Goal: Task Accomplishment & Management: Use online tool/utility

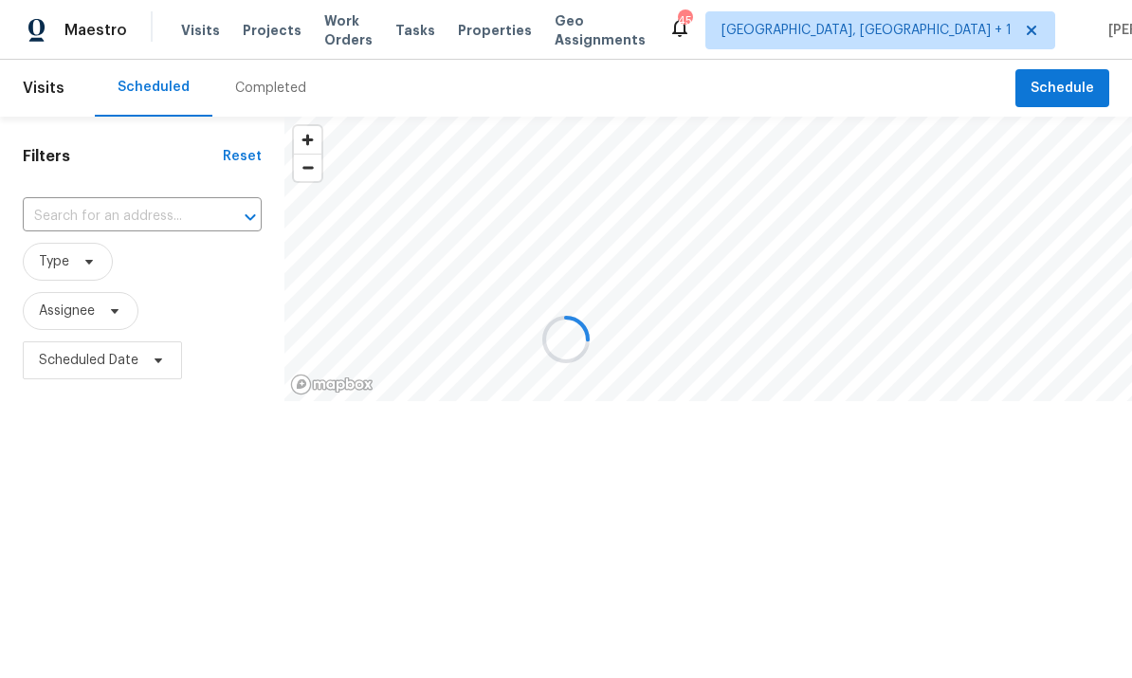
click at [154, 208] on input "text" at bounding box center [116, 216] width 186 height 29
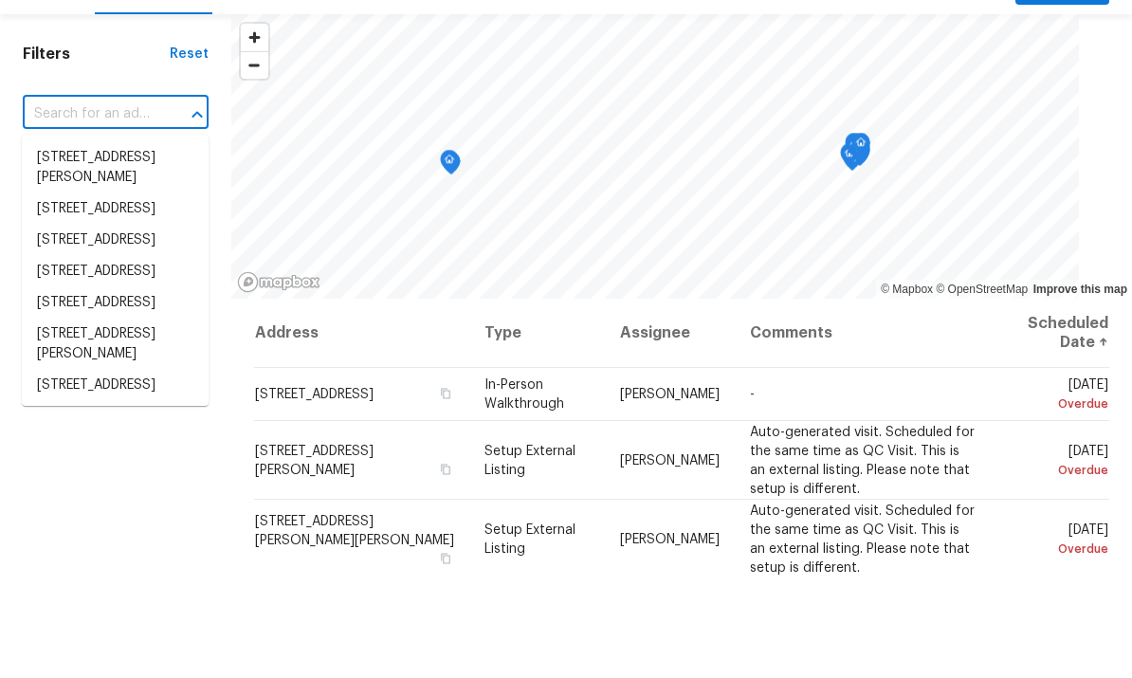
scroll to position [102, 0]
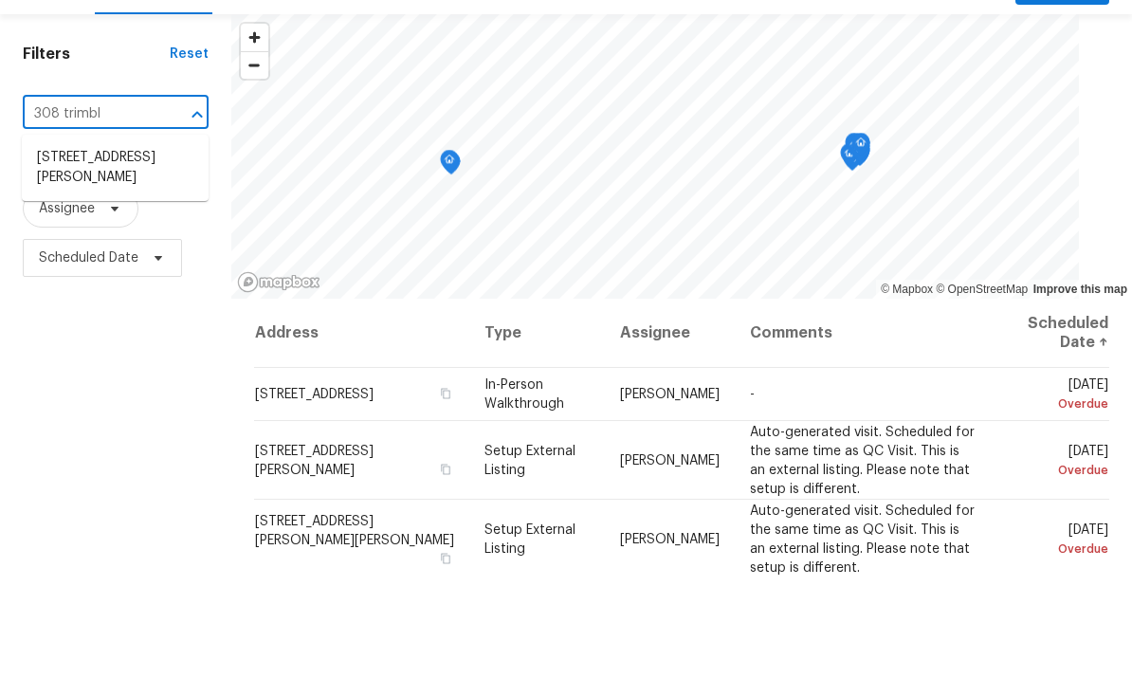
type input "308 [PERSON_NAME]"
click at [154, 244] on li "308 Trimble Ave, Cary, NC 27511" at bounding box center [115, 269] width 187 height 51
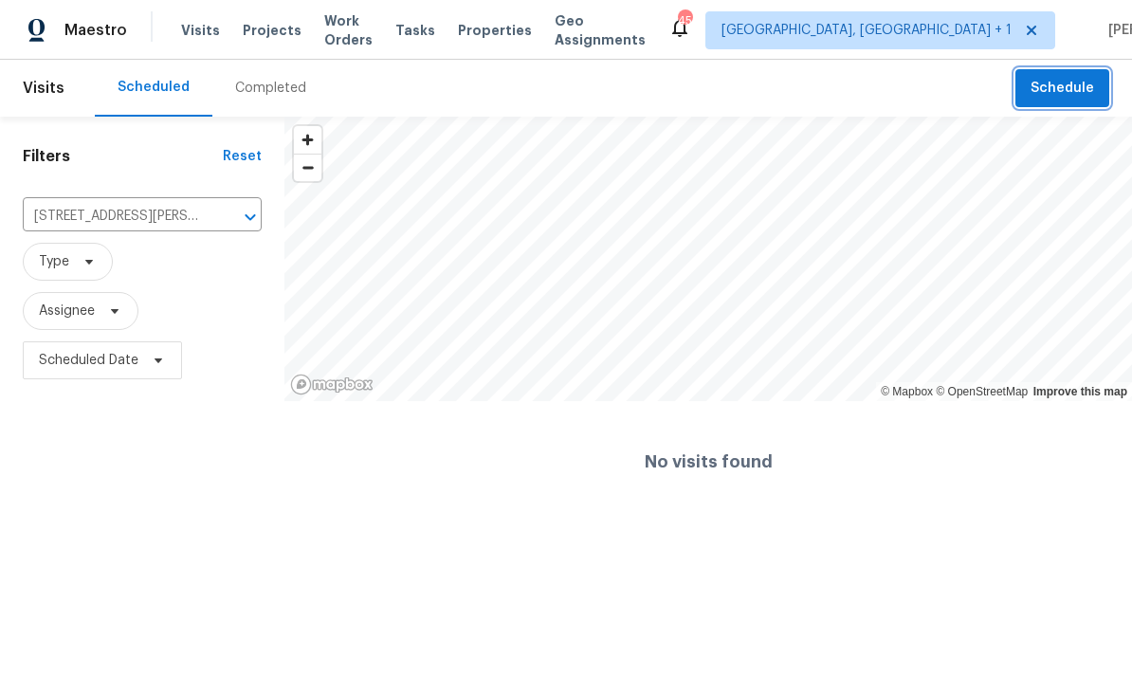
click at [1074, 88] on span "Schedule" at bounding box center [1061, 89] width 63 height 24
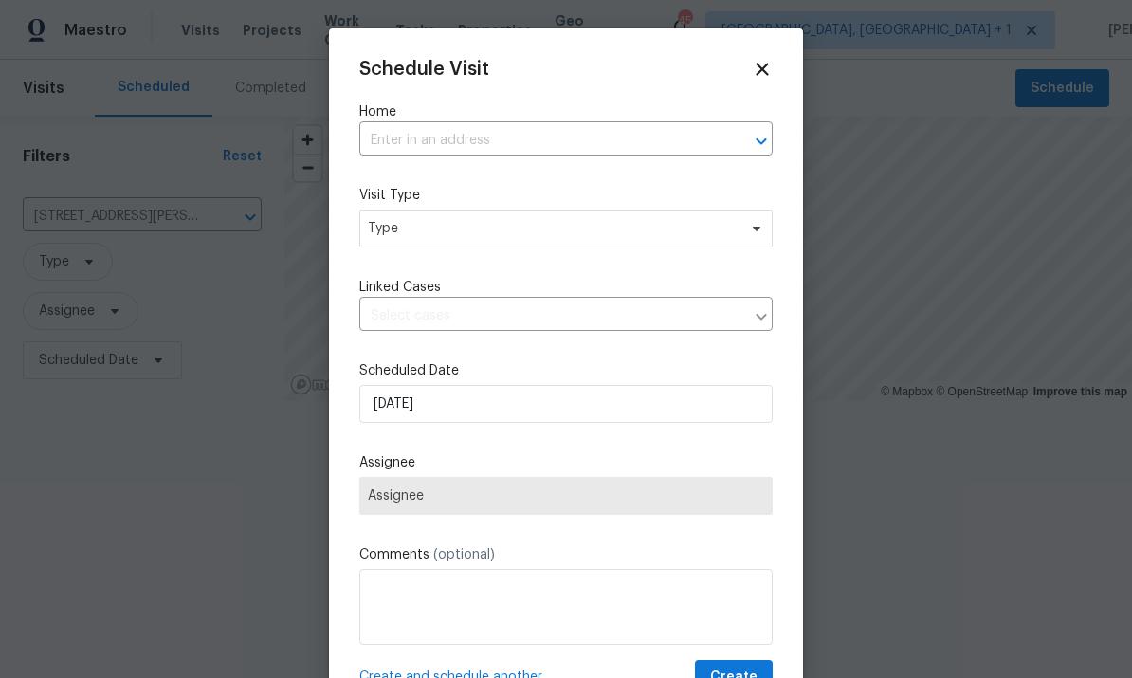
click at [478, 136] on input "text" at bounding box center [539, 140] width 360 height 29
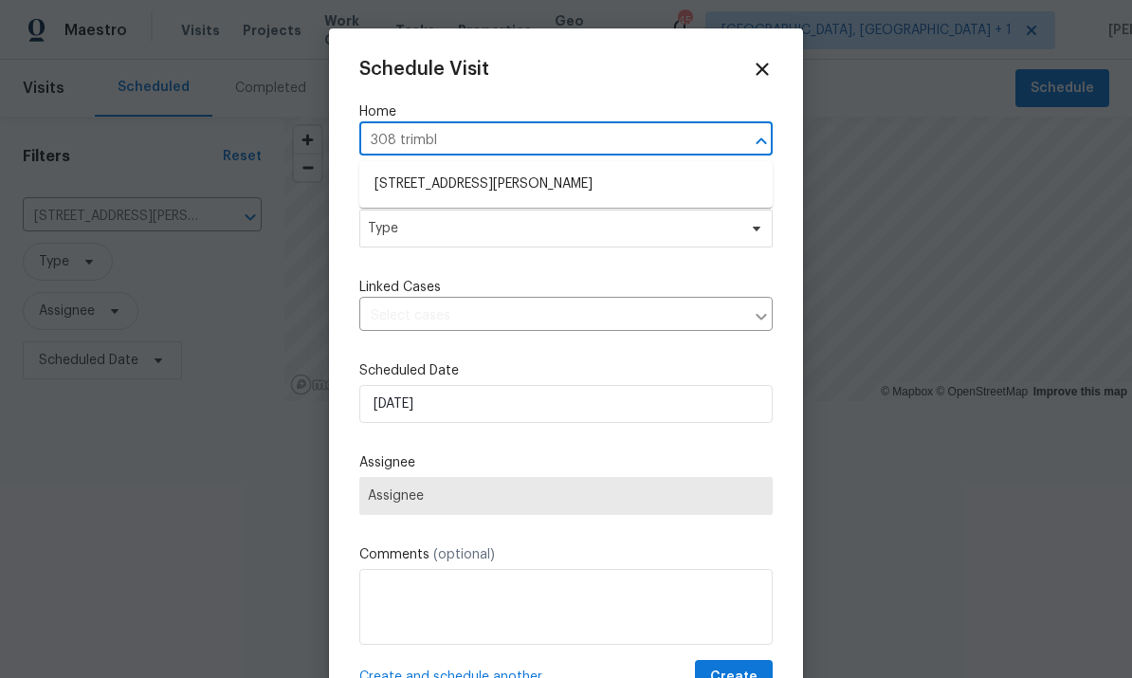
type input "308 trimble"
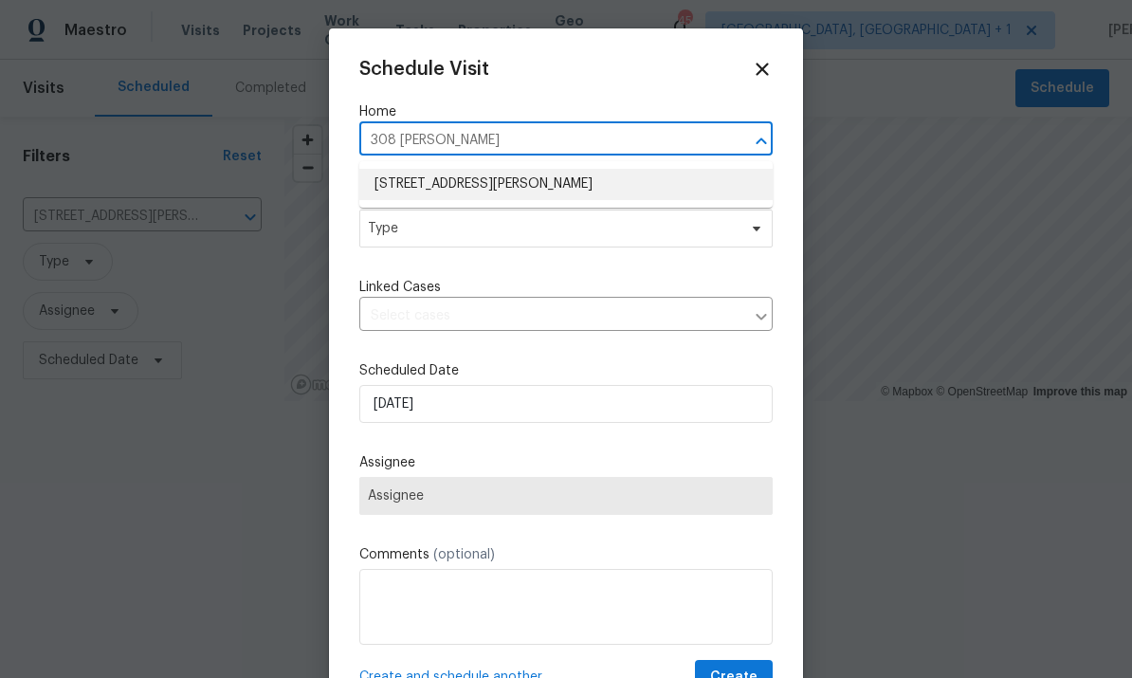
click at [518, 180] on li "308 Trimble Ave, Cary, NC 27511" at bounding box center [565, 184] width 413 height 31
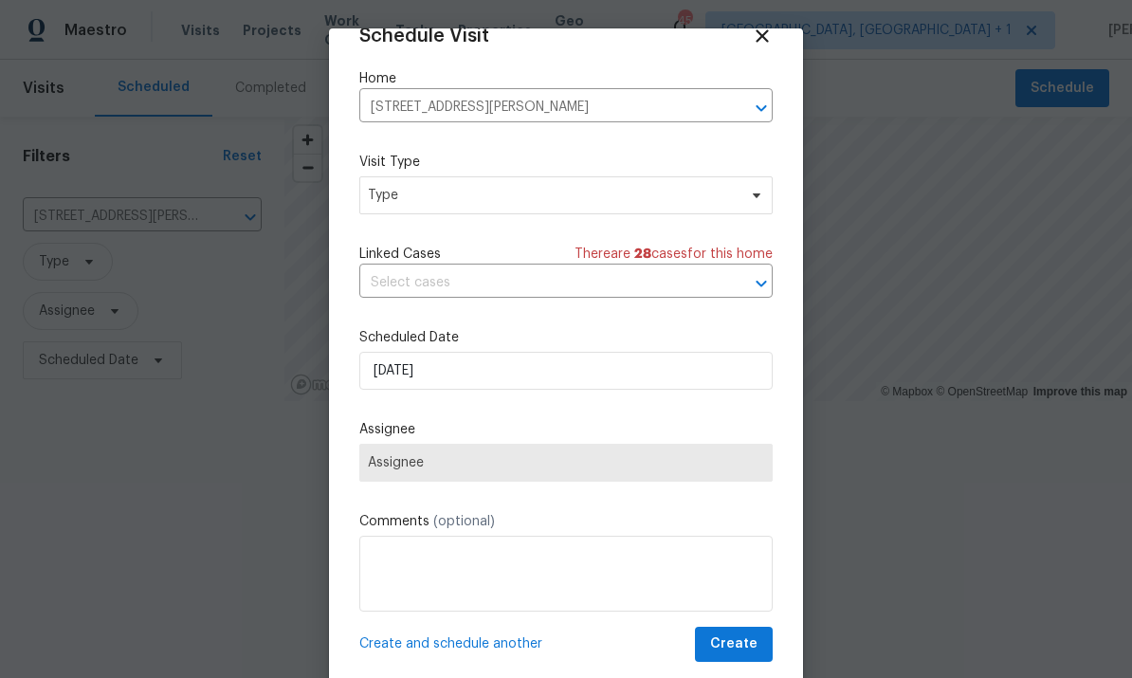
scroll to position [37, 0]
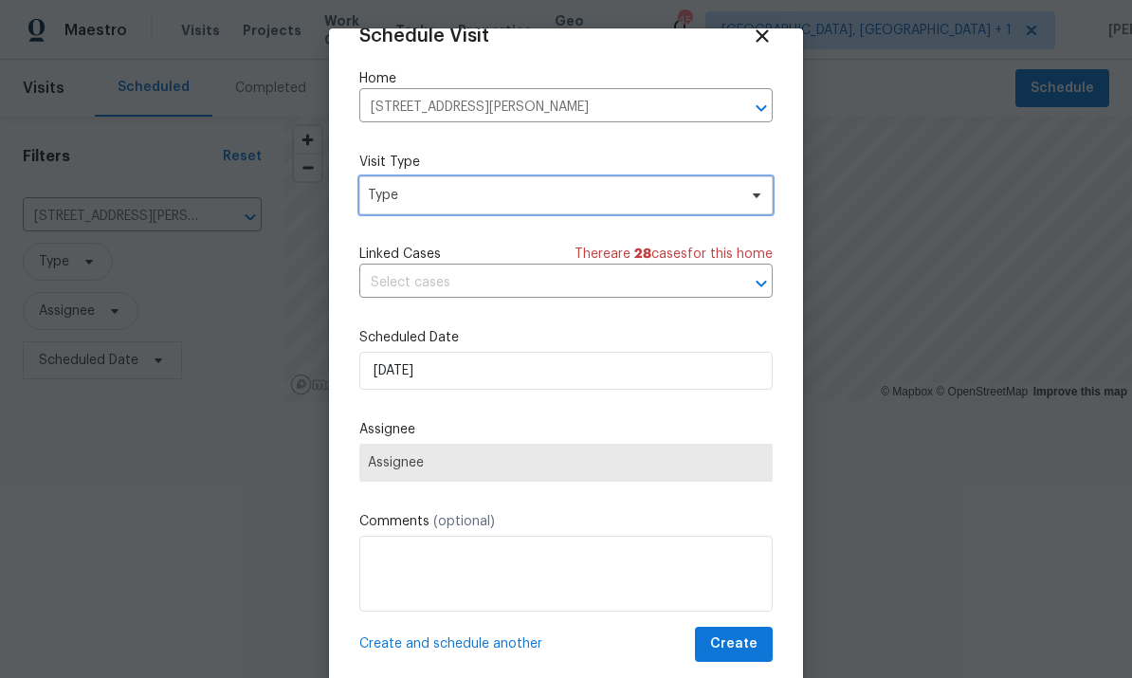
click at [757, 188] on icon at bounding box center [756, 195] width 15 height 15
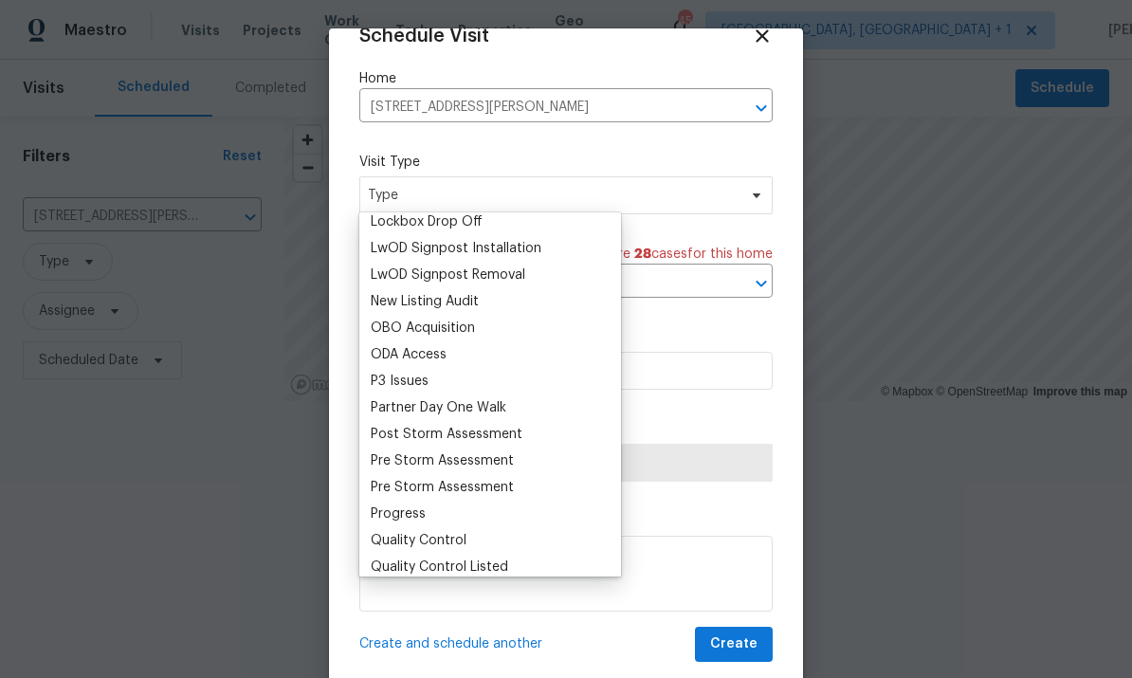
scroll to position [0, 0]
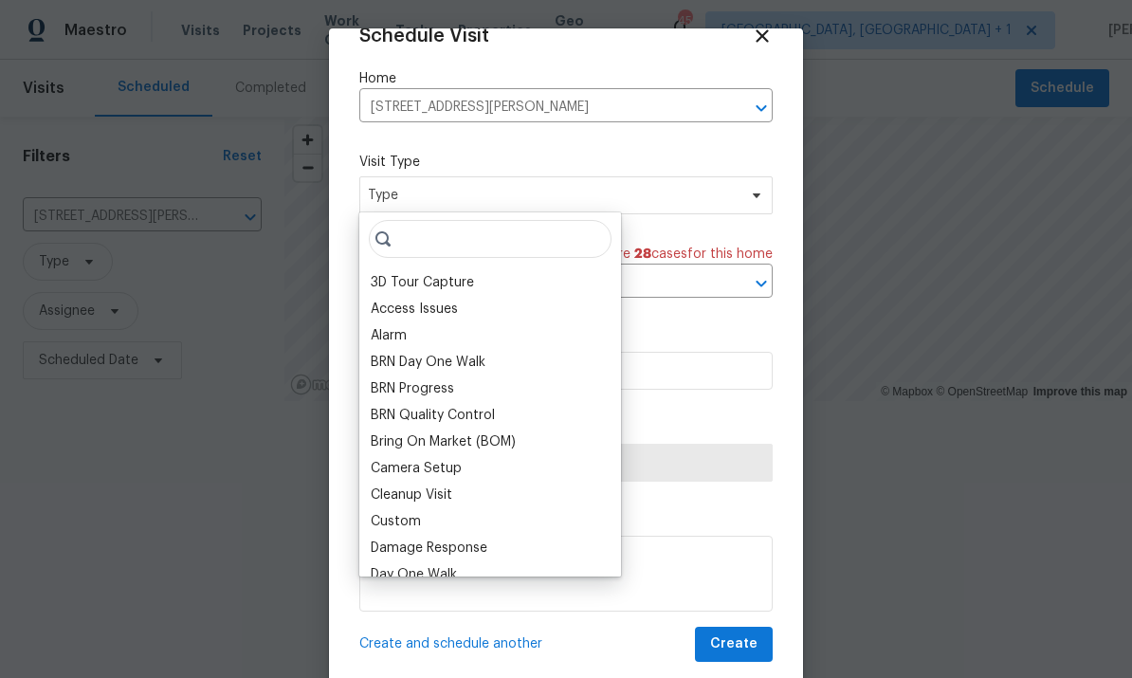
click at [441, 514] on div "Custom" at bounding box center [490, 521] width 250 height 27
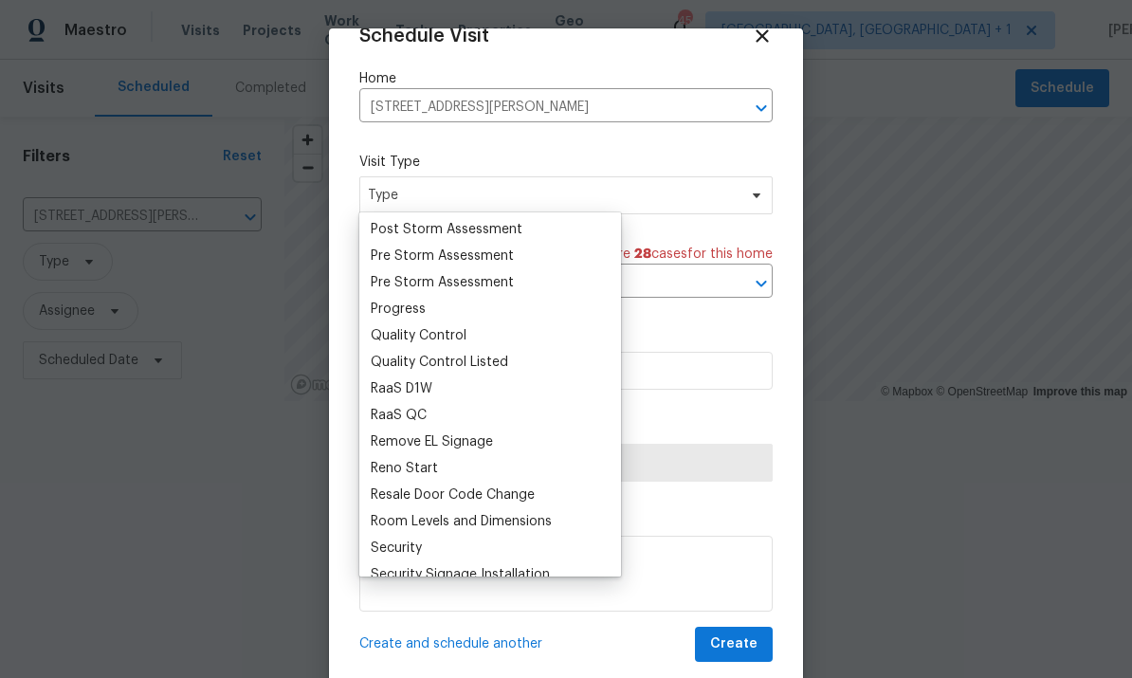
scroll to position [1189, 0]
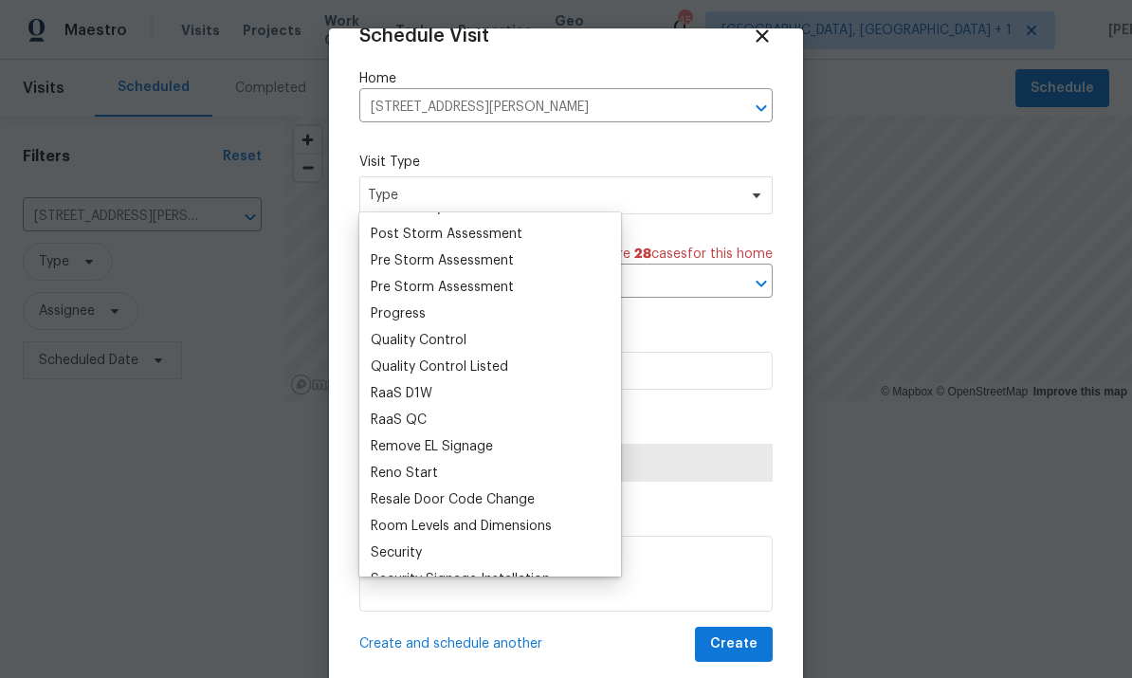
click at [441, 310] on div "Progress" at bounding box center [490, 313] width 250 height 27
click at [424, 309] on div "Progress" at bounding box center [398, 313] width 55 height 19
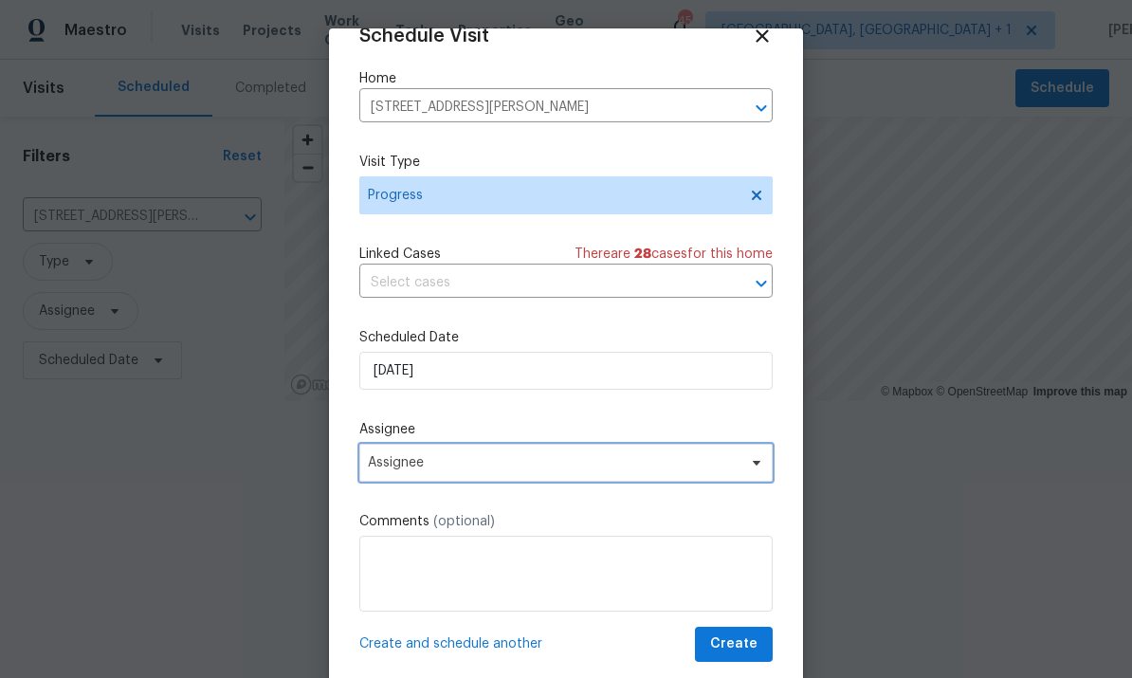
click at [755, 466] on icon at bounding box center [756, 462] width 15 height 15
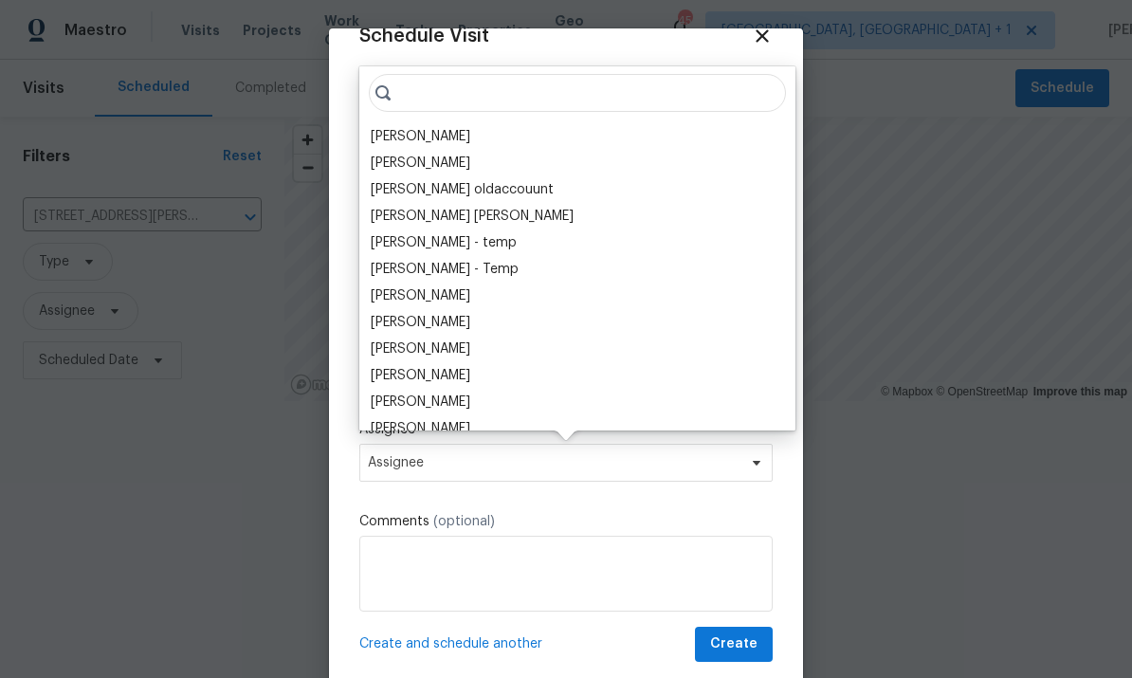
click at [459, 137] on div "[PERSON_NAME]" at bounding box center [421, 136] width 100 height 19
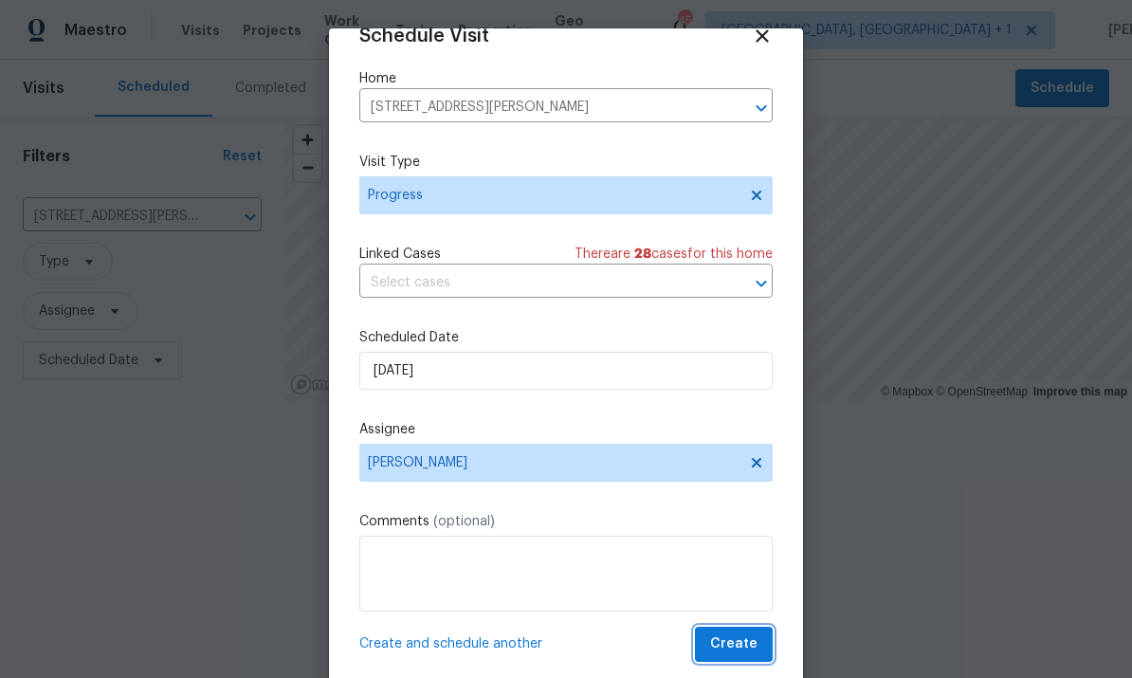
click at [748, 643] on span "Create" at bounding box center [733, 644] width 47 height 24
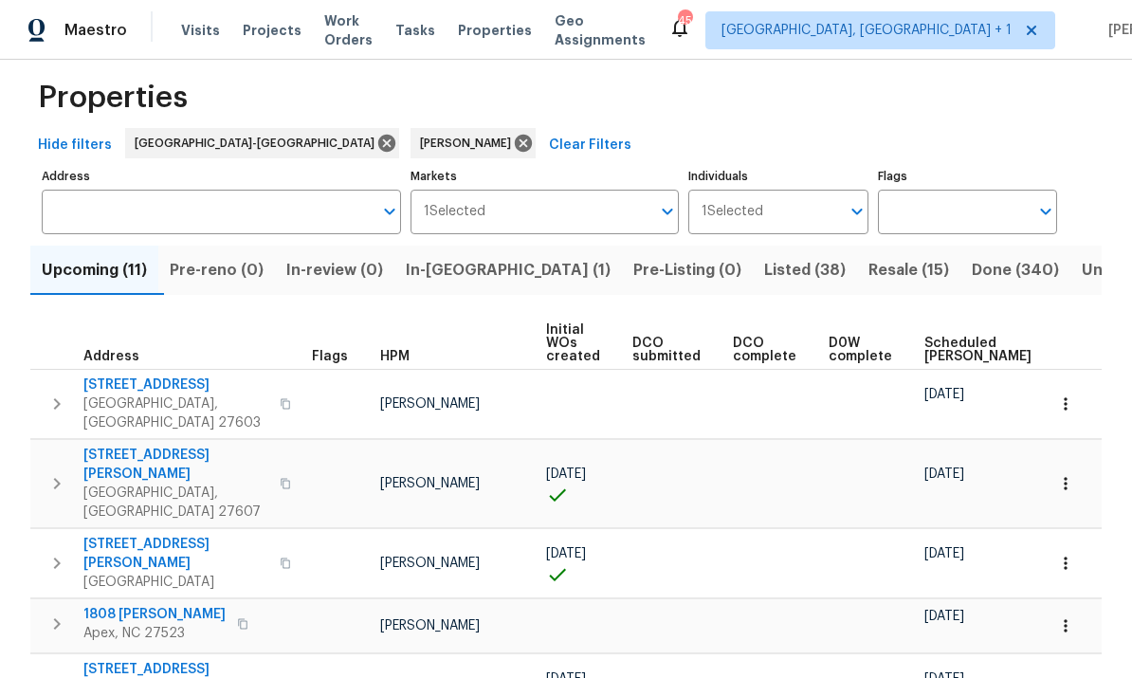
scroll to position [80, 0]
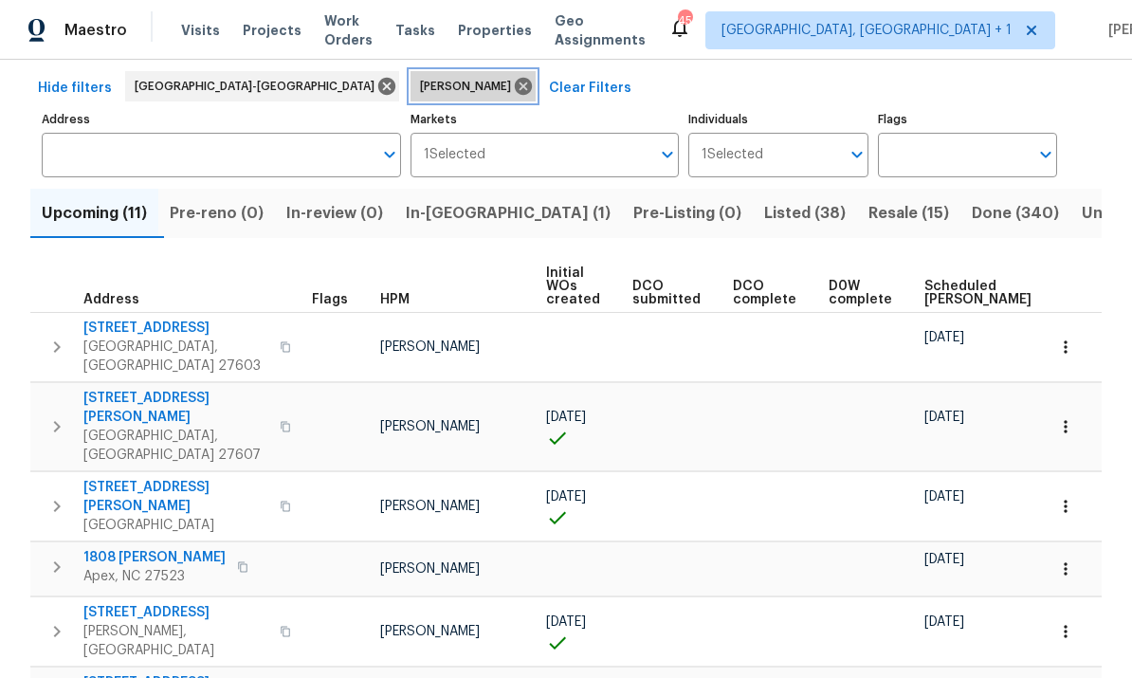
click at [515, 83] on icon at bounding box center [523, 86] width 17 height 17
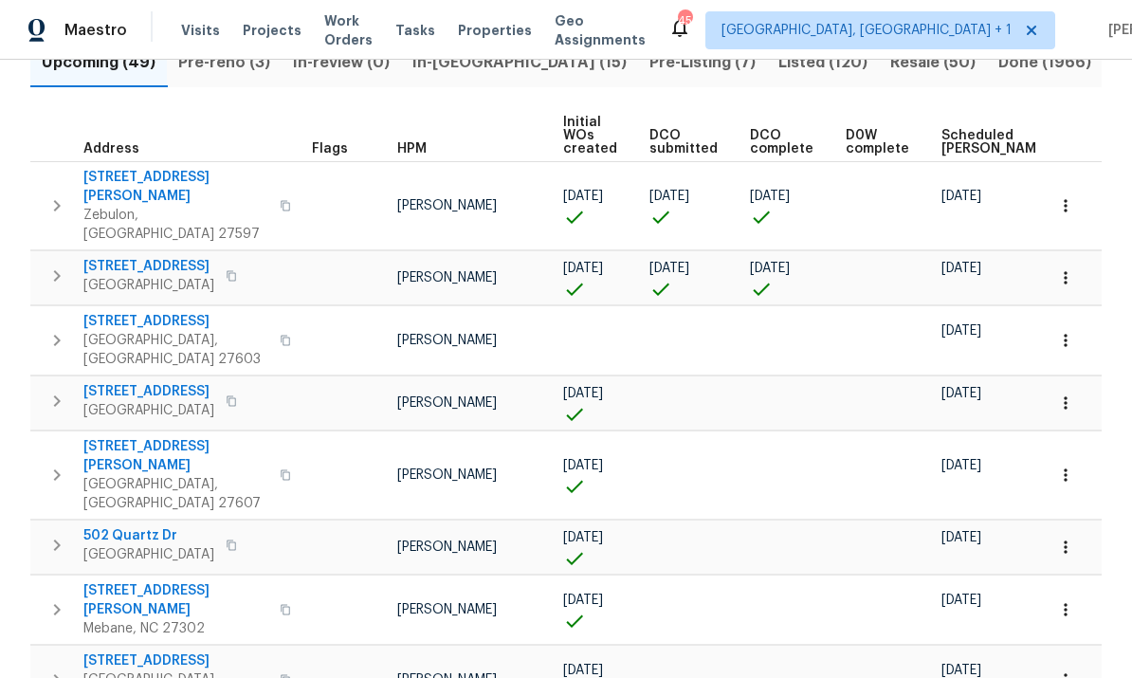
scroll to position [219, 0]
